Goal: Obtain resource: Obtain resource

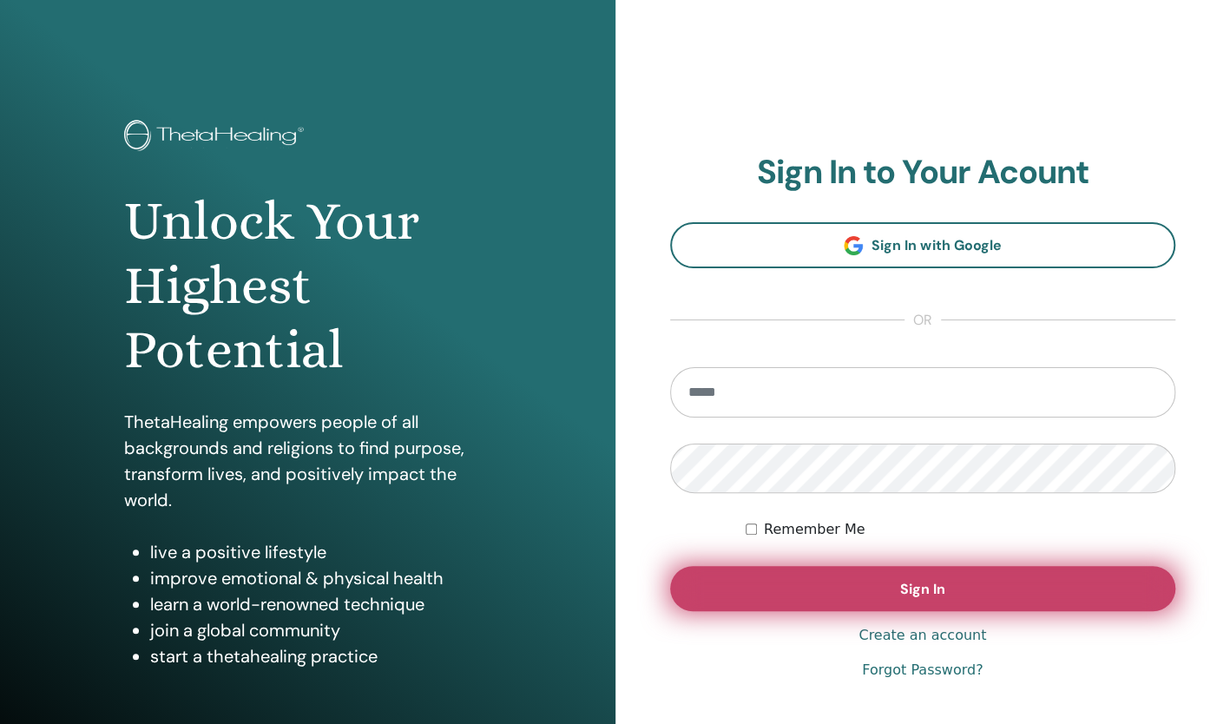
type input "**********"
click at [908, 589] on span "Sign In" at bounding box center [922, 589] width 45 height 18
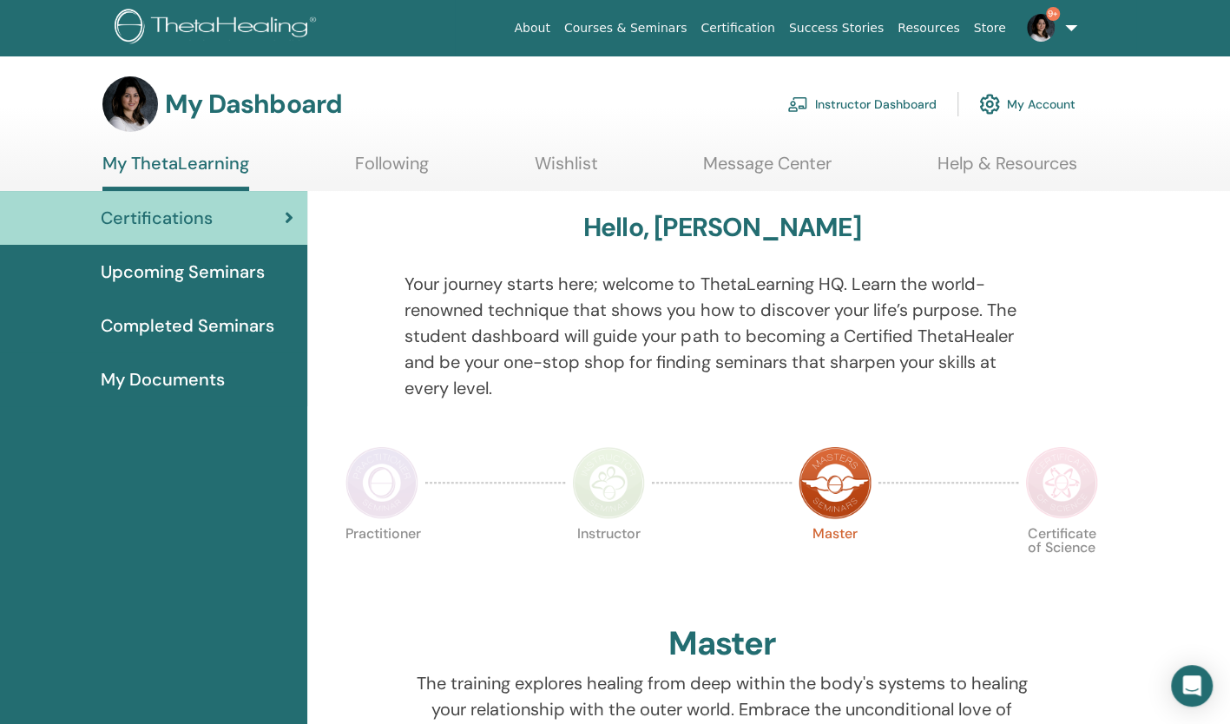
click at [845, 97] on link "Instructor Dashboard" at bounding box center [861, 104] width 149 height 38
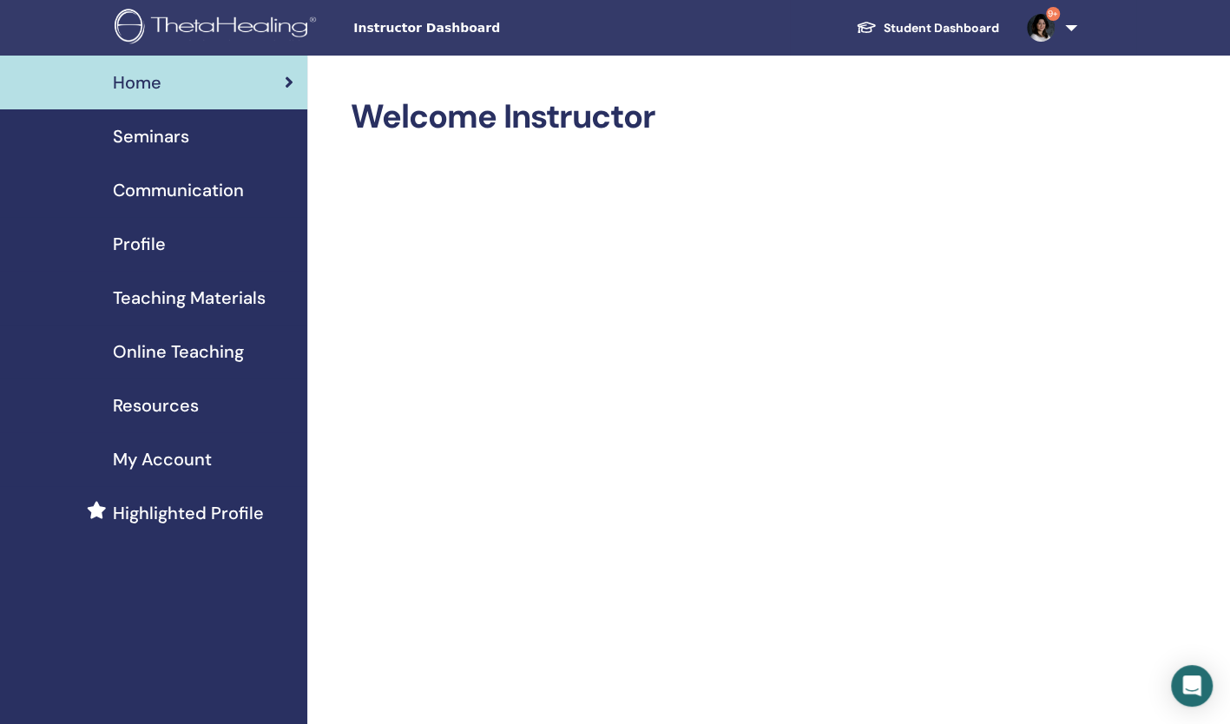
click at [224, 184] on span "Communication" at bounding box center [178, 190] width 131 height 26
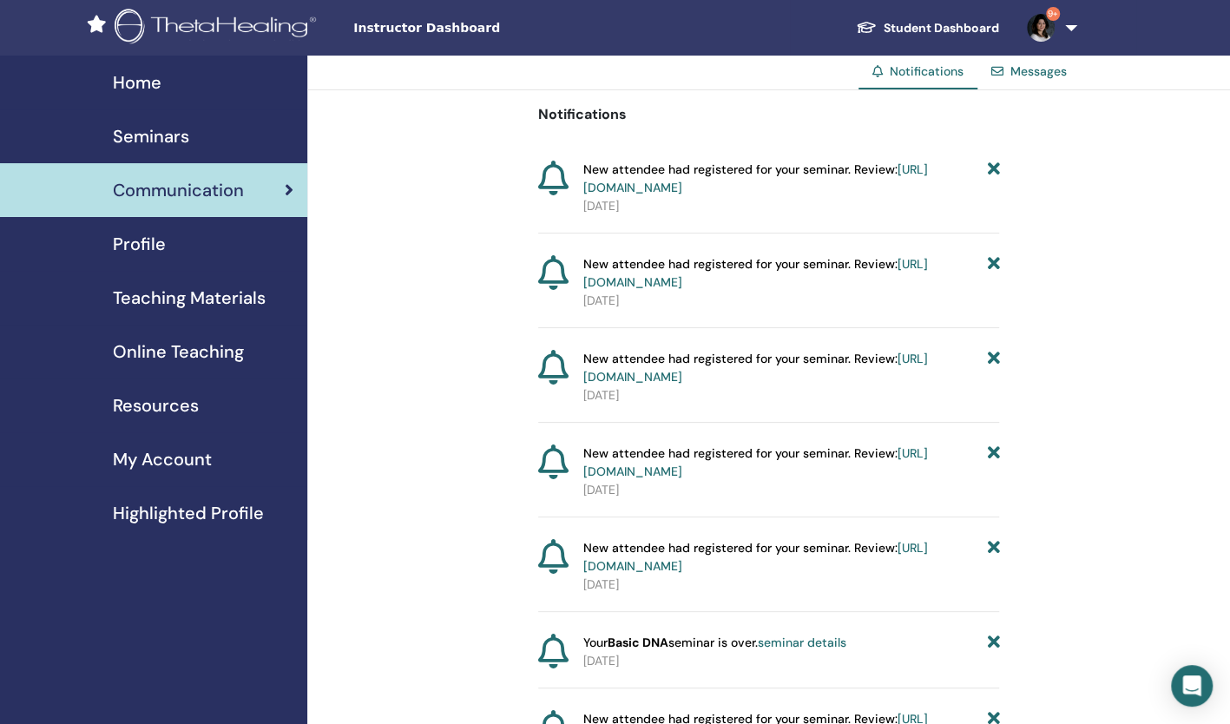
click at [189, 288] on span "Teaching Materials" at bounding box center [189, 298] width 153 height 26
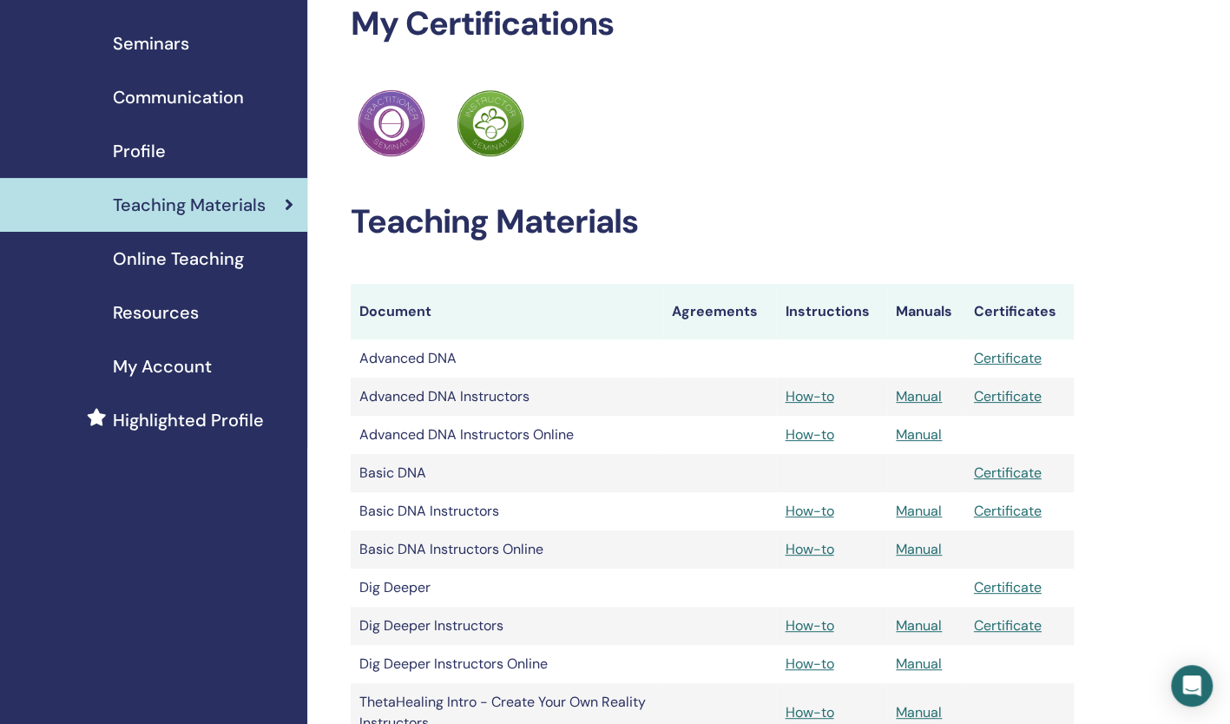
scroll to position [94, 0]
click at [920, 434] on link "Manual" at bounding box center [918, 433] width 46 height 18
